Goal: Transaction & Acquisition: Download file/media

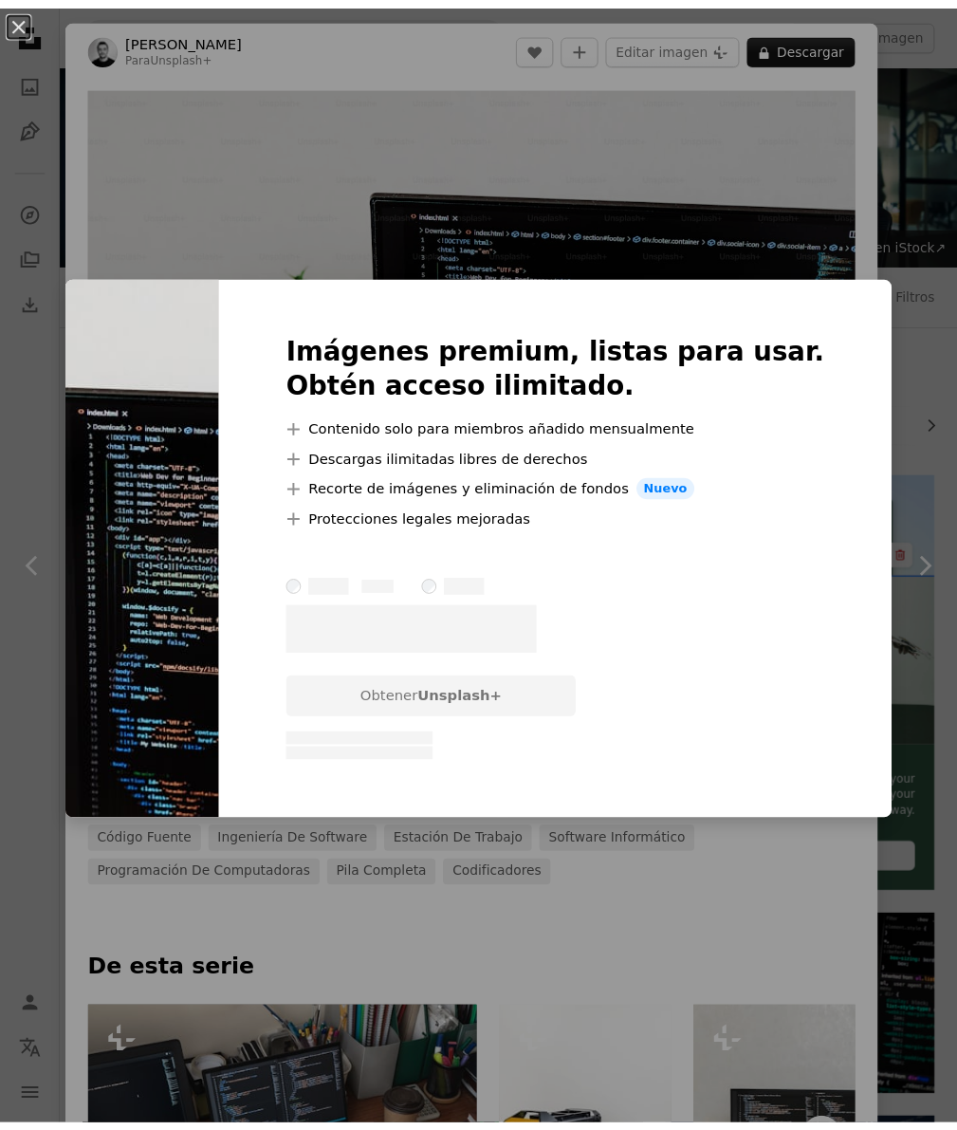
scroll to position [285, 0]
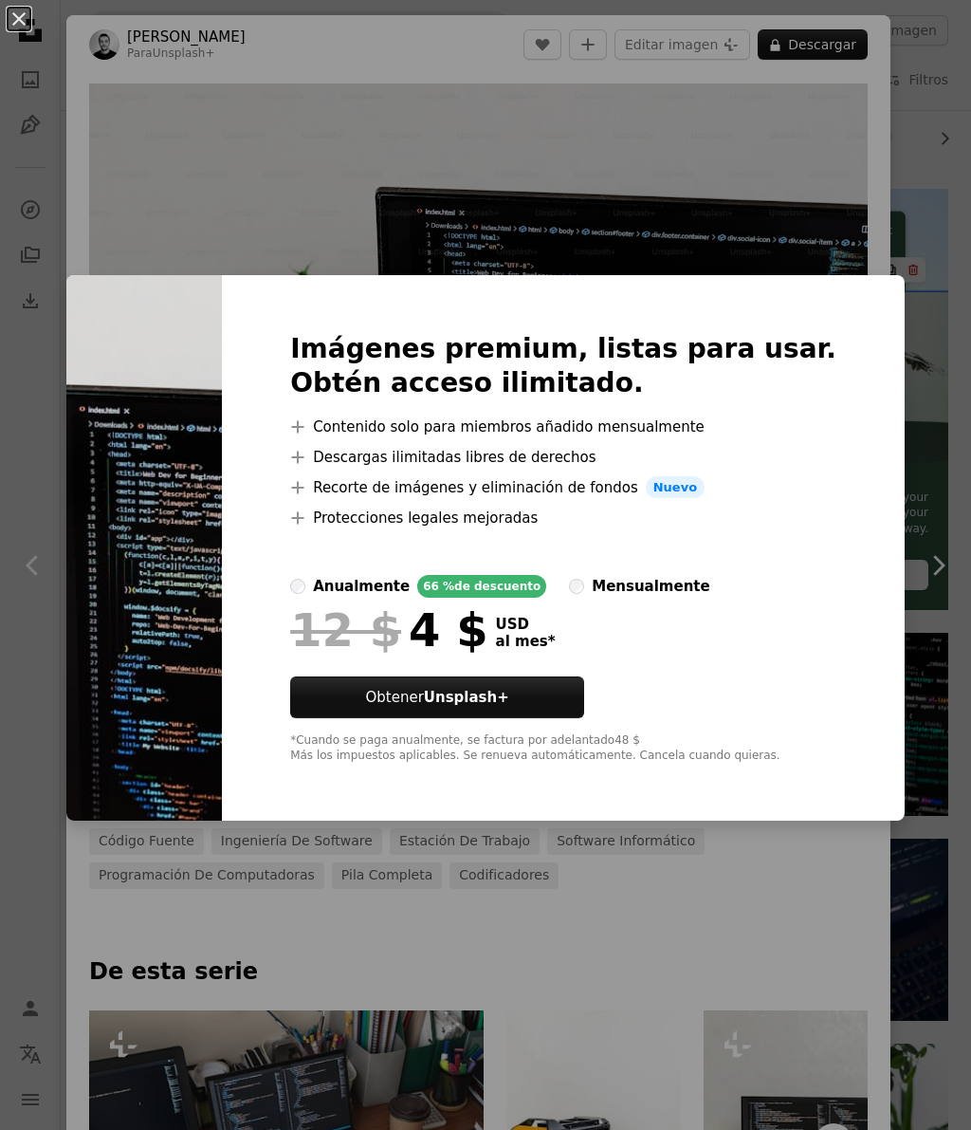
click at [877, 230] on div "An X shape Imágenes premium, listas para usar. Obtén acceso ilimitado. A plus s…" at bounding box center [485, 565] width 971 height 1130
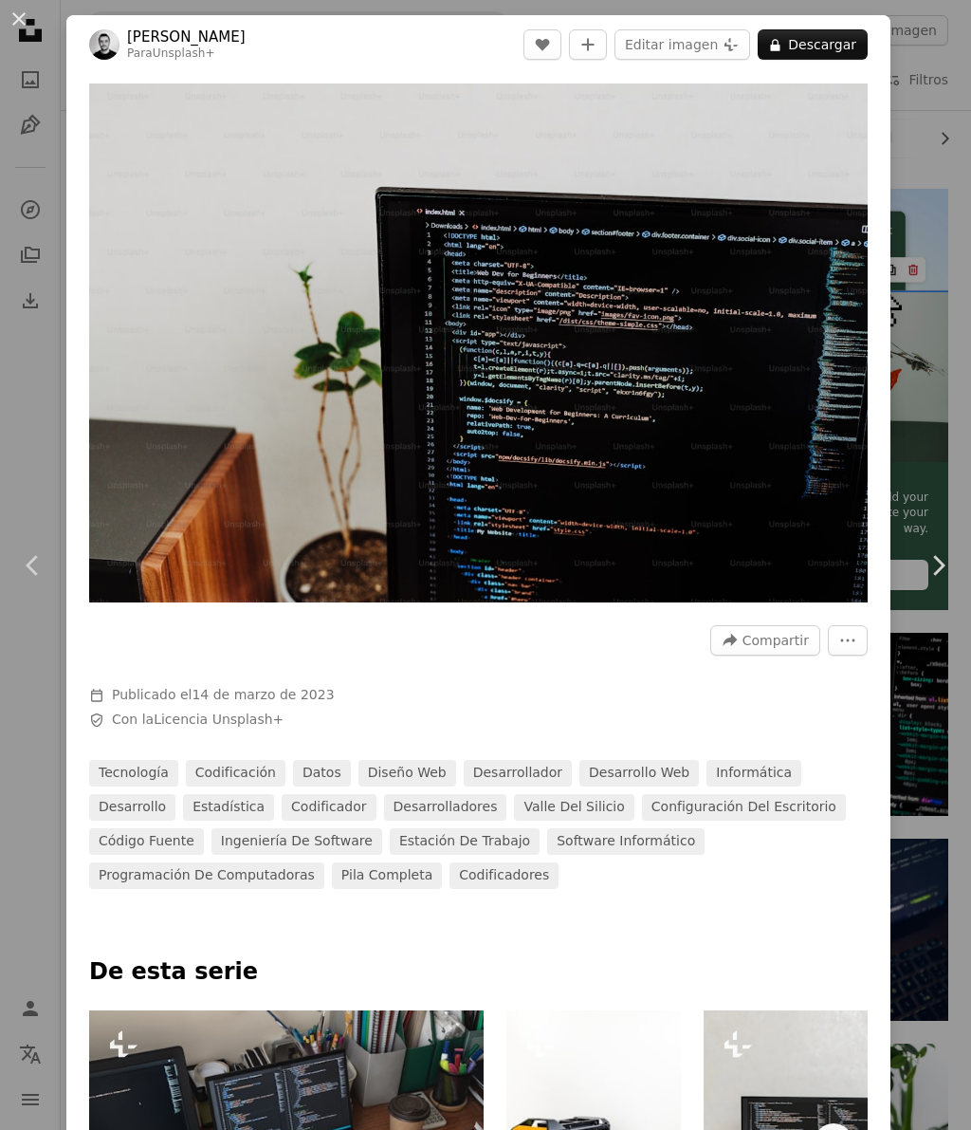
click at [911, 414] on div "An X shape Chevron left Chevron right Behnam Norouzi Para Unsplash+ A heart A p…" at bounding box center [485, 565] width 971 height 1130
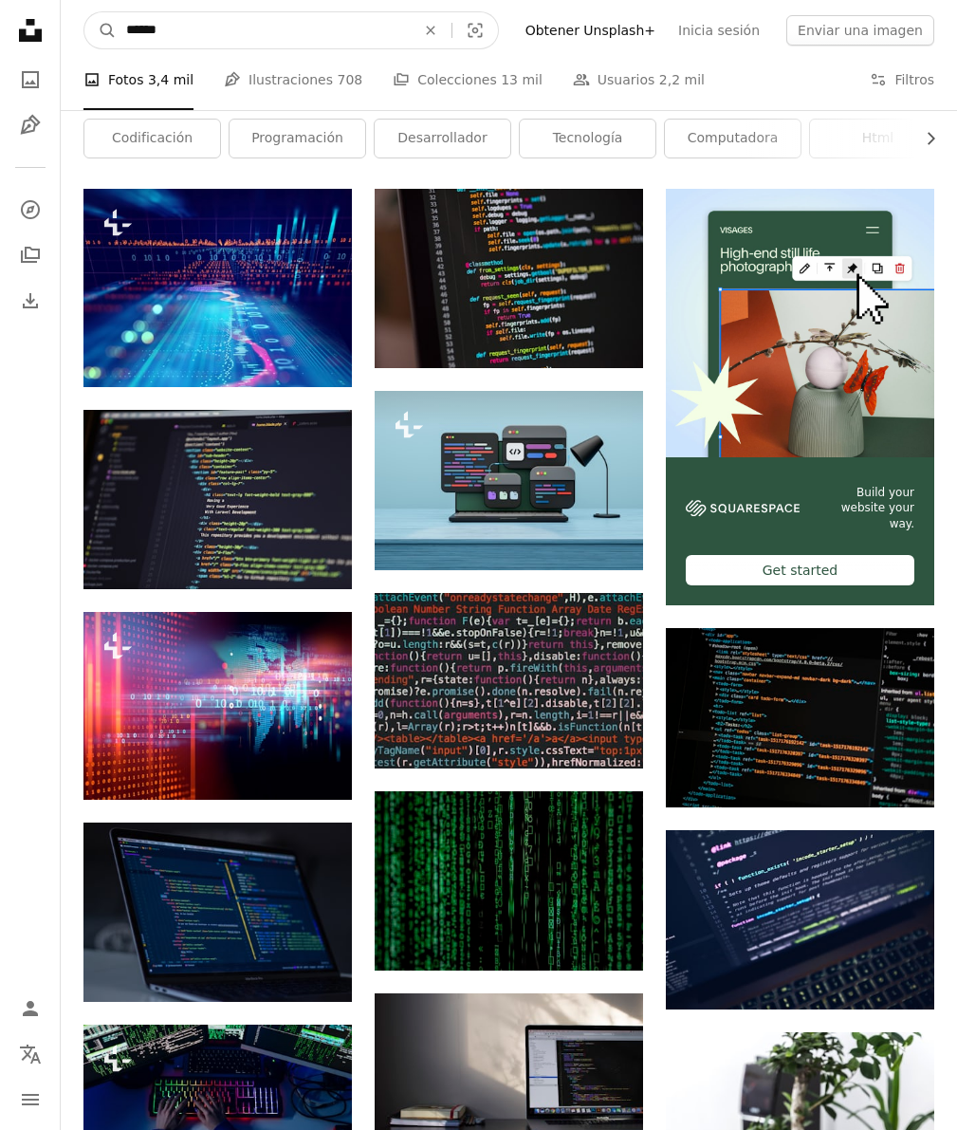
click at [189, 30] on input "******" at bounding box center [263, 30] width 293 height 36
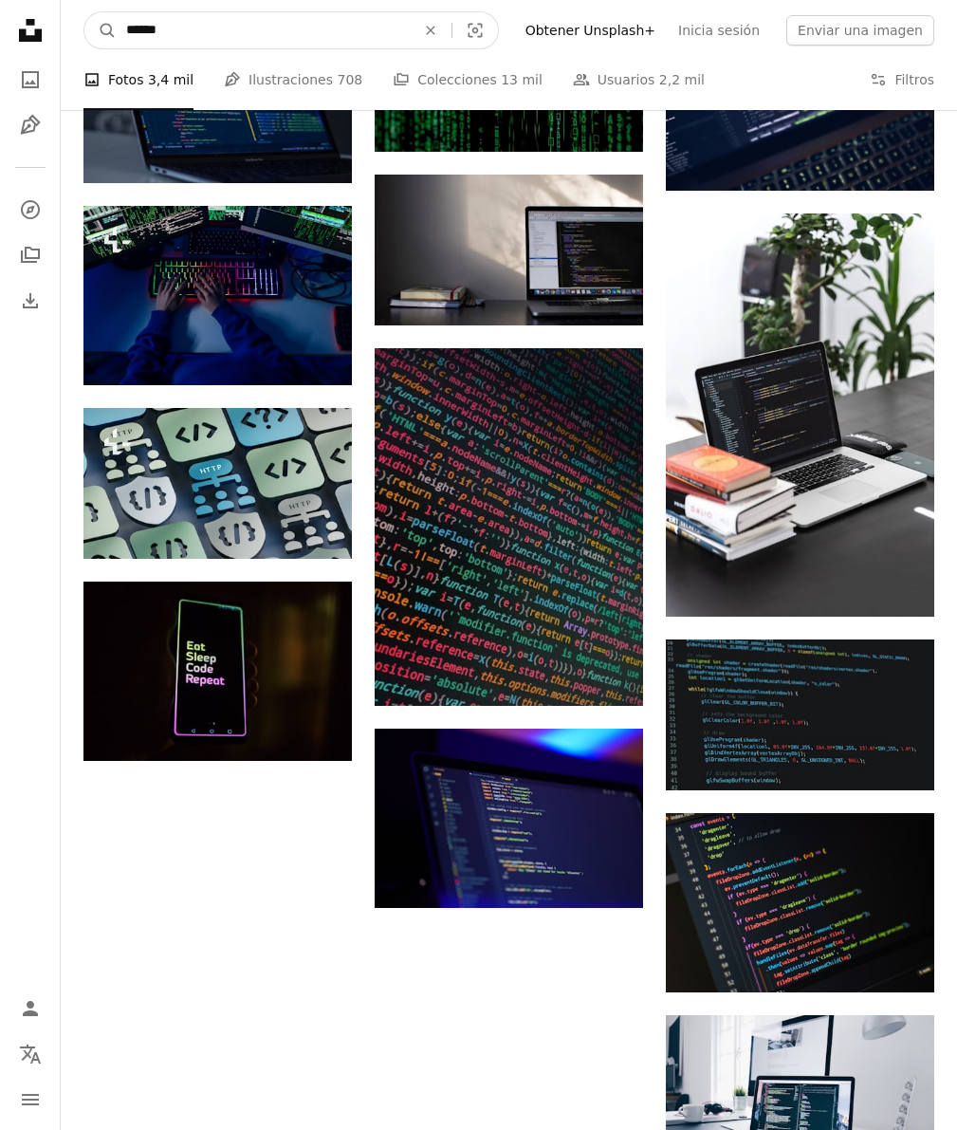
scroll to position [1133, 0]
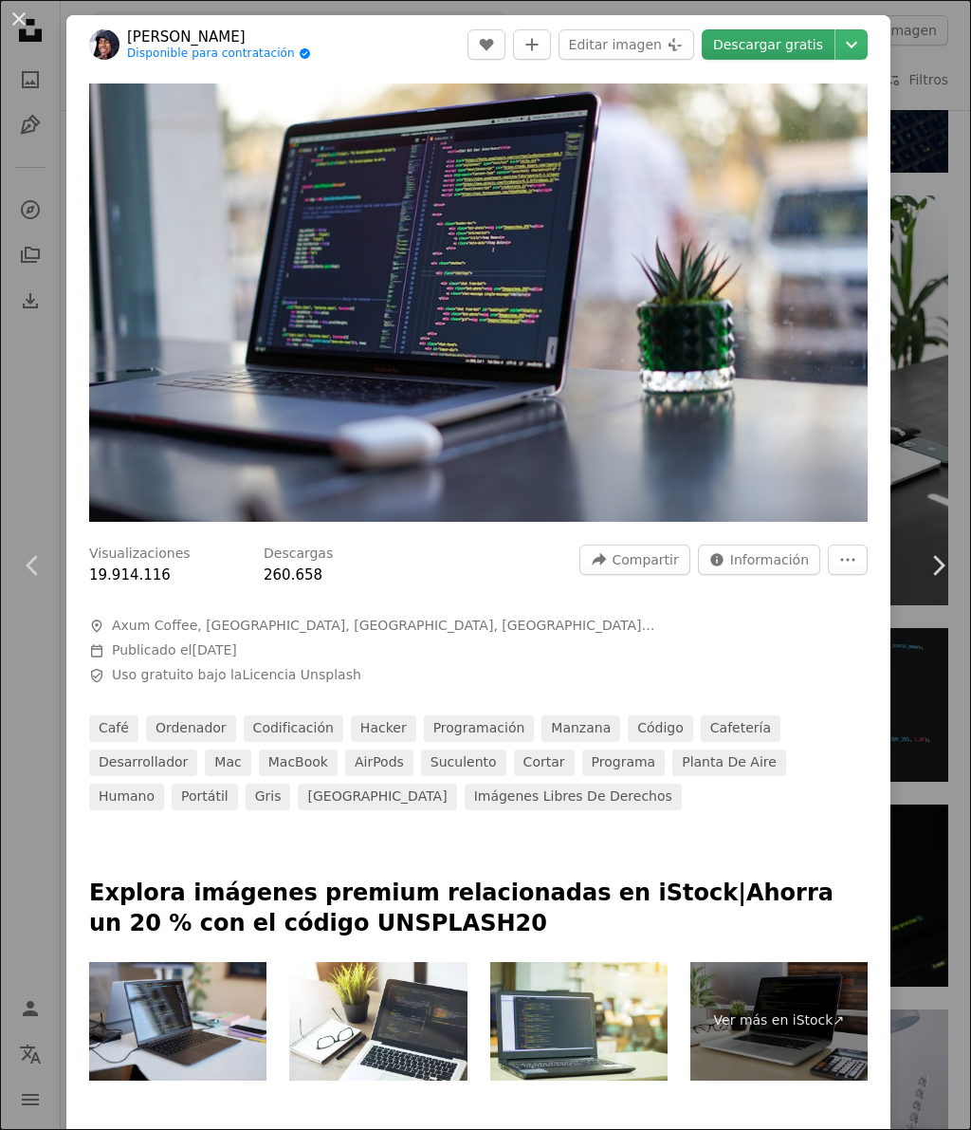
click at [763, 48] on link "Descargar gratis" at bounding box center [768, 44] width 133 height 30
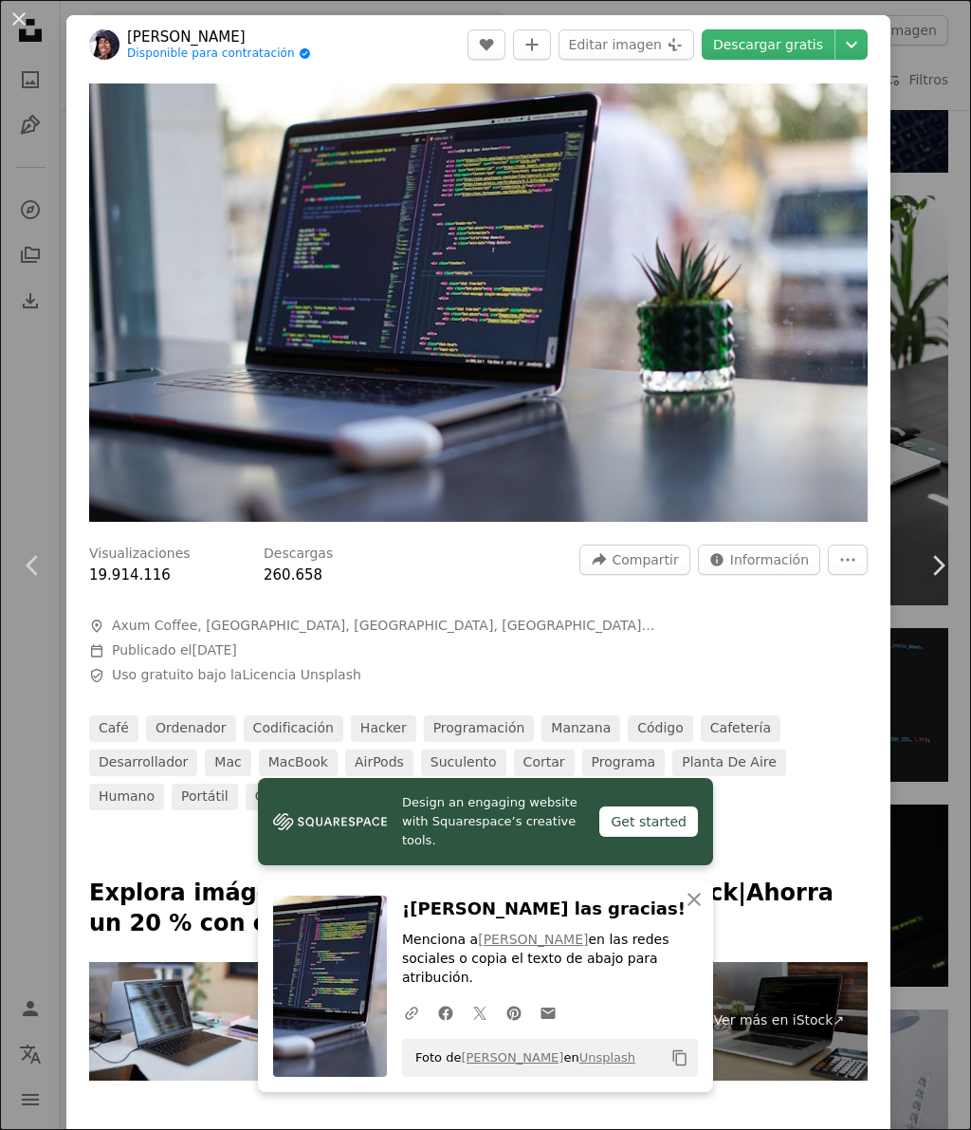
click at [905, 92] on div "An X shape Chevron left Chevron right Design an engaging website with Squarespa…" at bounding box center [485, 565] width 971 height 1130
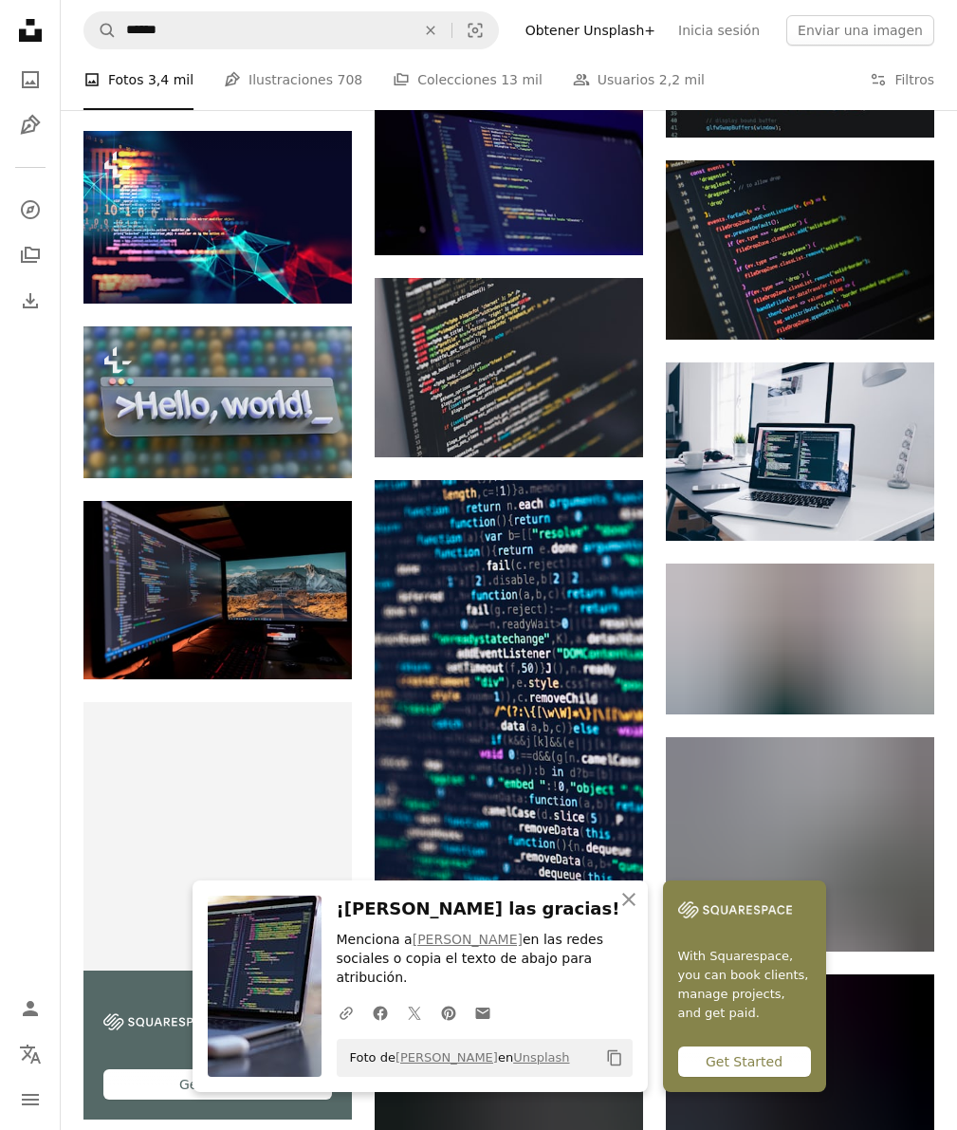
scroll to position [1986, 0]
